Goal: Task Accomplishment & Management: Manage account settings

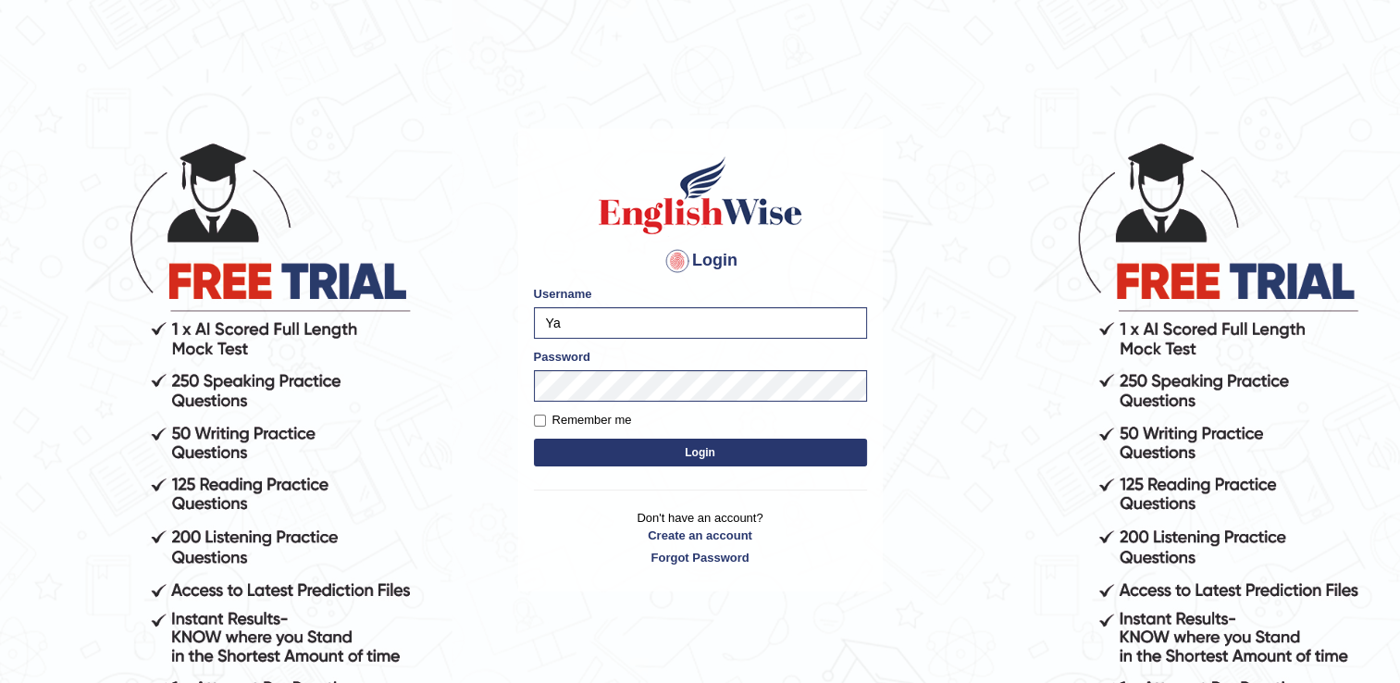
type input "Y"
type input "[EMAIL_ADDRESS][DOMAIN_NAME]"
click at [534, 439] on button "Login" at bounding box center [700, 453] width 333 height 28
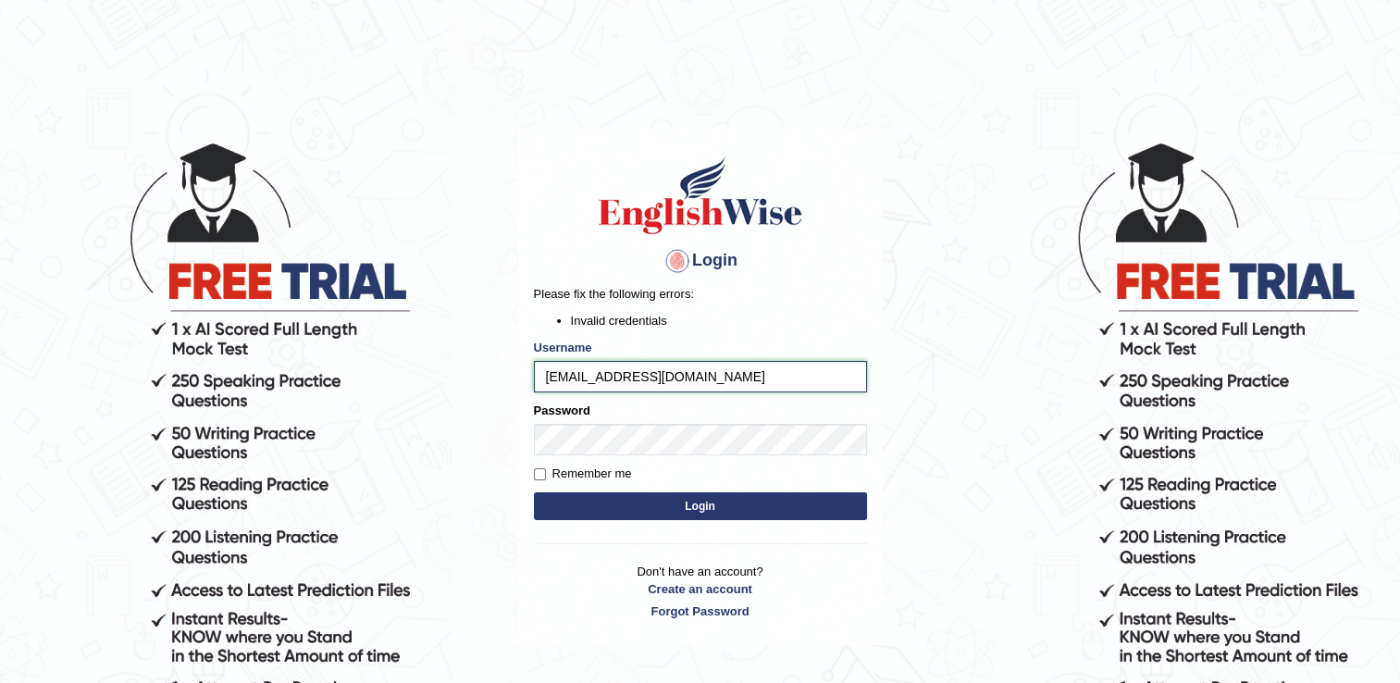
click at [713, 376] on input "[EMAIL_ADDRESS][DOMAIN_NAME]" at bounding box center [700, 376] width 333 height 31
type input "l"
type input "Sobna"
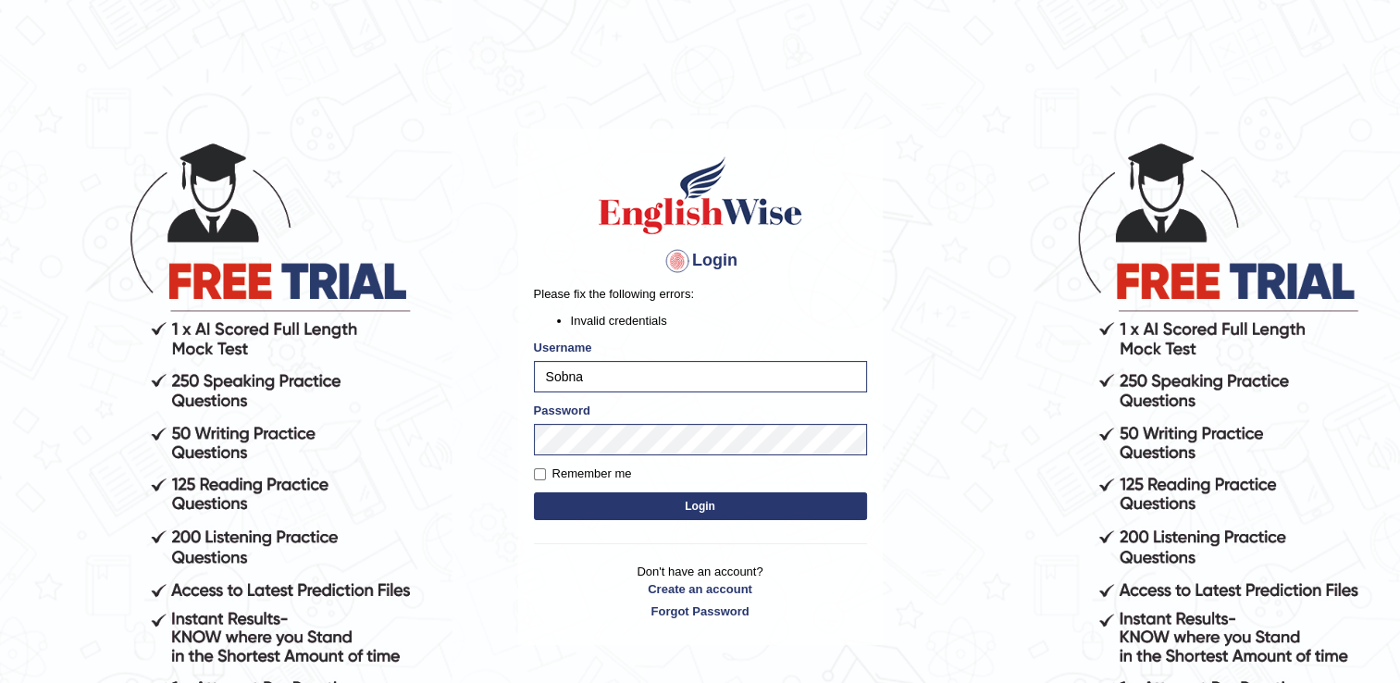
click at [671, 506] on button "Login" at bounding box center [700, 506] width 333 height 28
